Goal: Check status: Check status

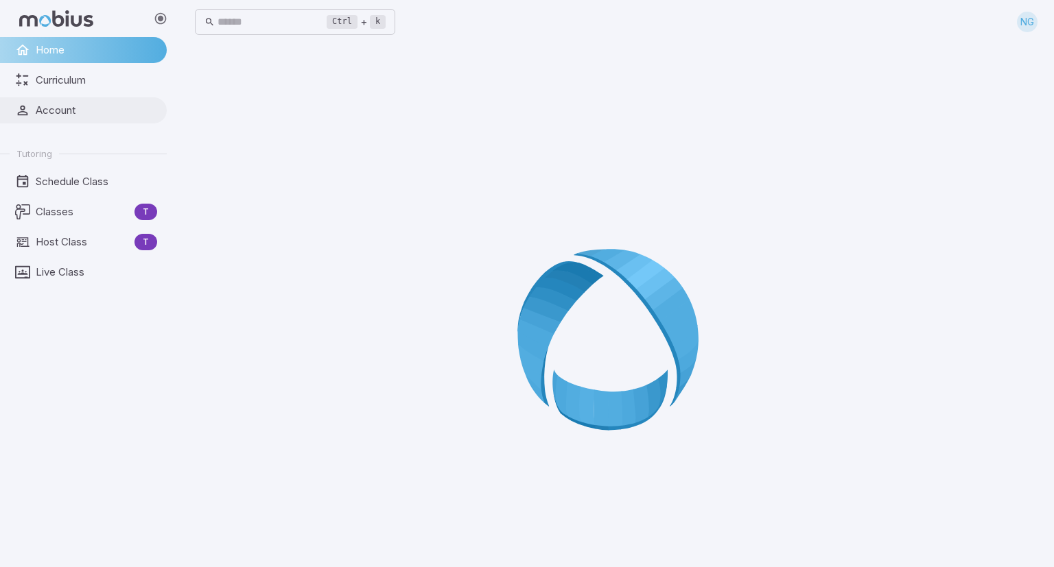
click at [61, 108] on span "Account" at bounding box center [96, 110] width 121 height 15
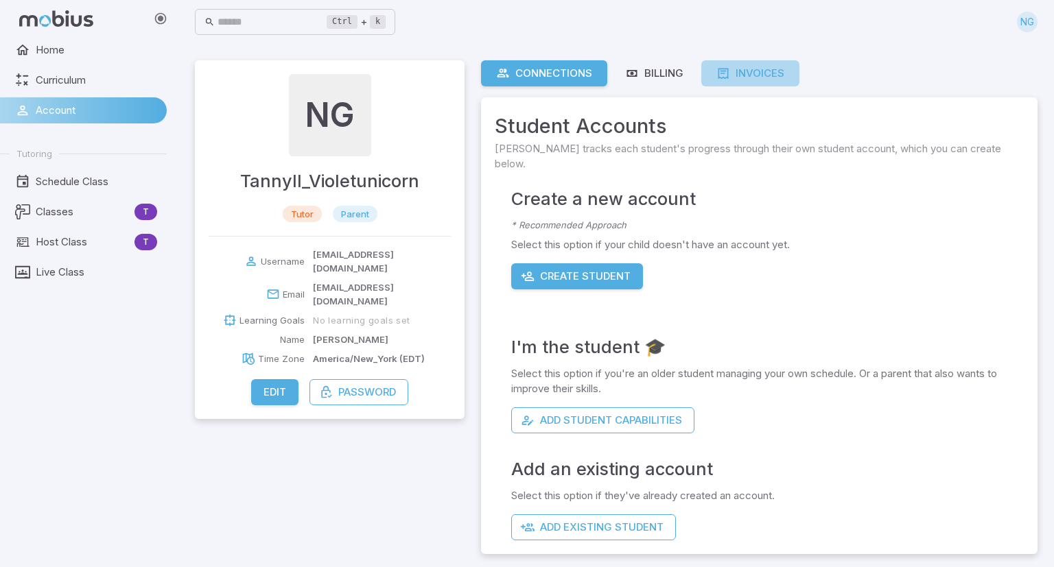
click at [751, 76] on div "Invoices" at bounding box center [750, 73] width 68 height 15
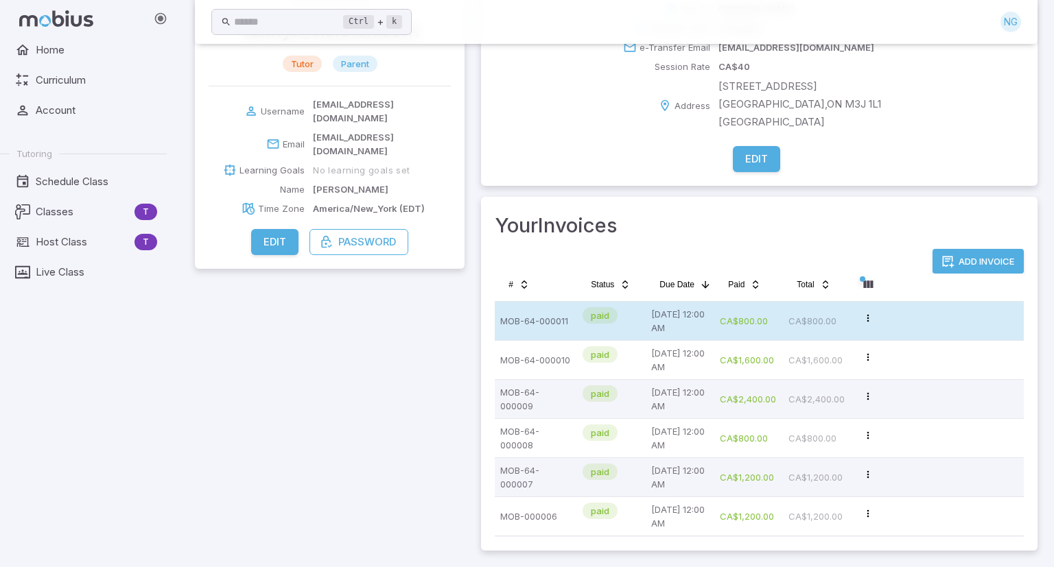
click at [728, 333] on p "CA$800.00" at bounding box center [749, 320] width 58 height 27
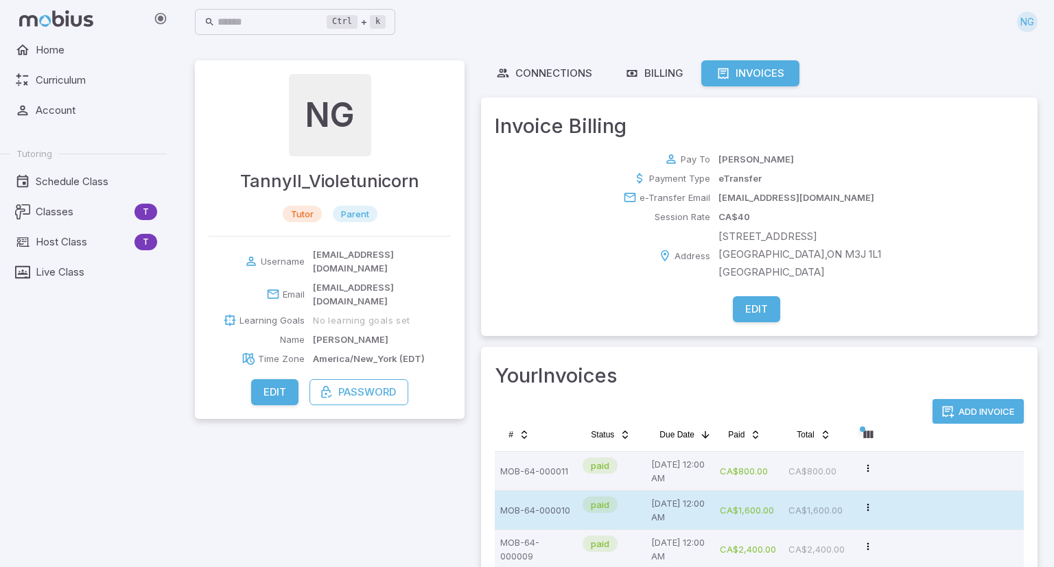
click at [758, 506] on p "CA$1,600.00" at bounding box center [749, 510] width 58 height 27
